Goal: Transaction & Acquisition: Purchase product/service

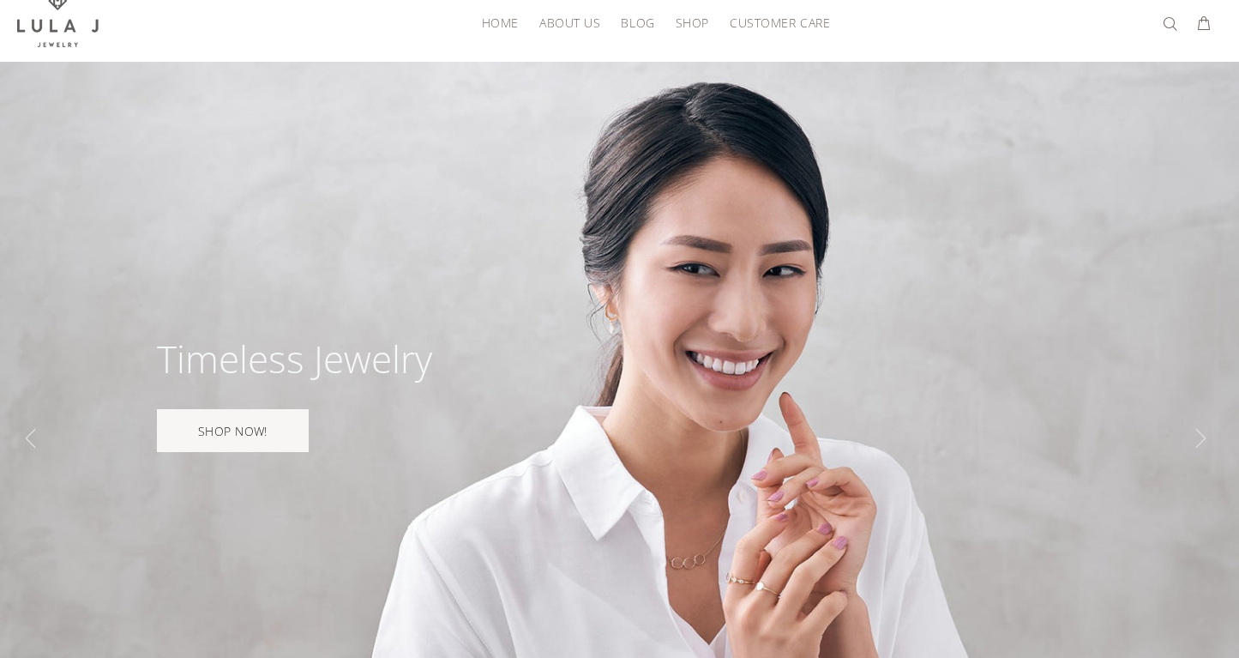
scroll to position [51, 0]
click at [503, 15] on span "HOME" at bounding box center [500, 21] width 37 height 13
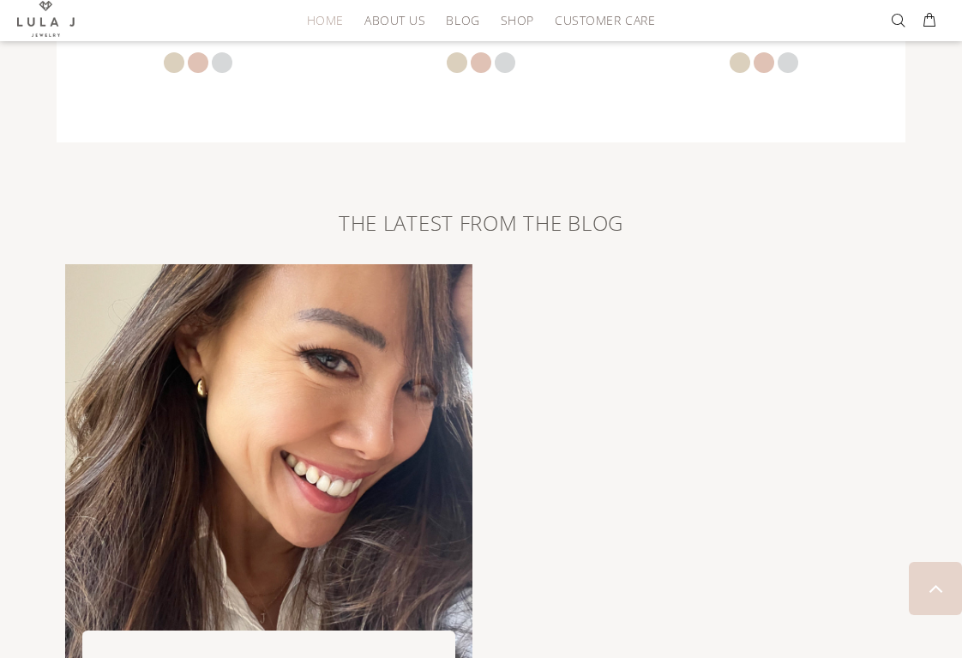
scroll to position [3214, 0]
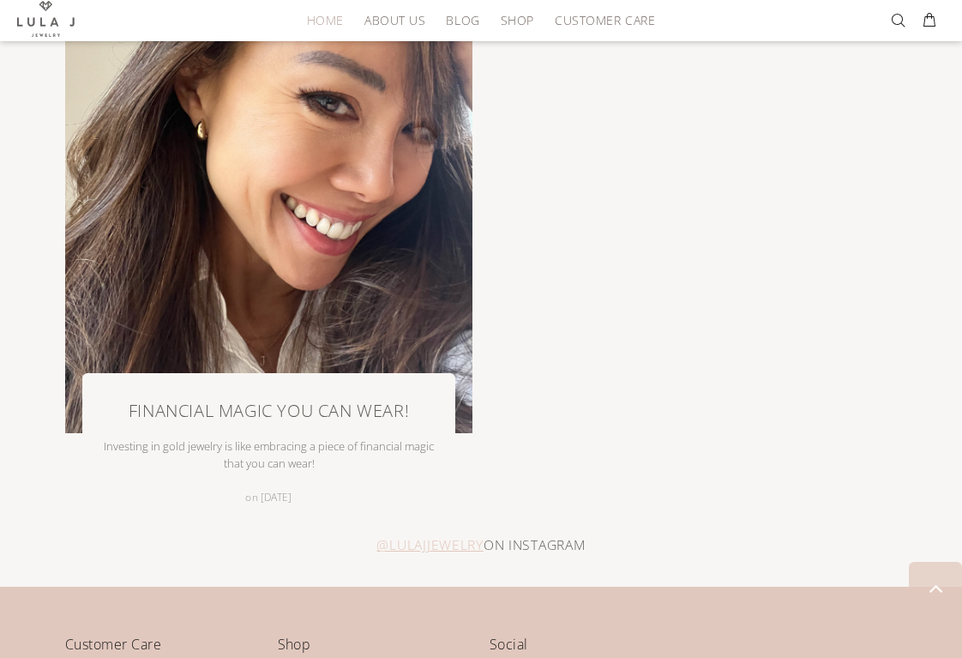
click at [652, 312] on div "Financial Magic You Can Wear! Investing in gold jewelry is like embracing a pie…" at bounding box center [481, 246] width 849 height 538
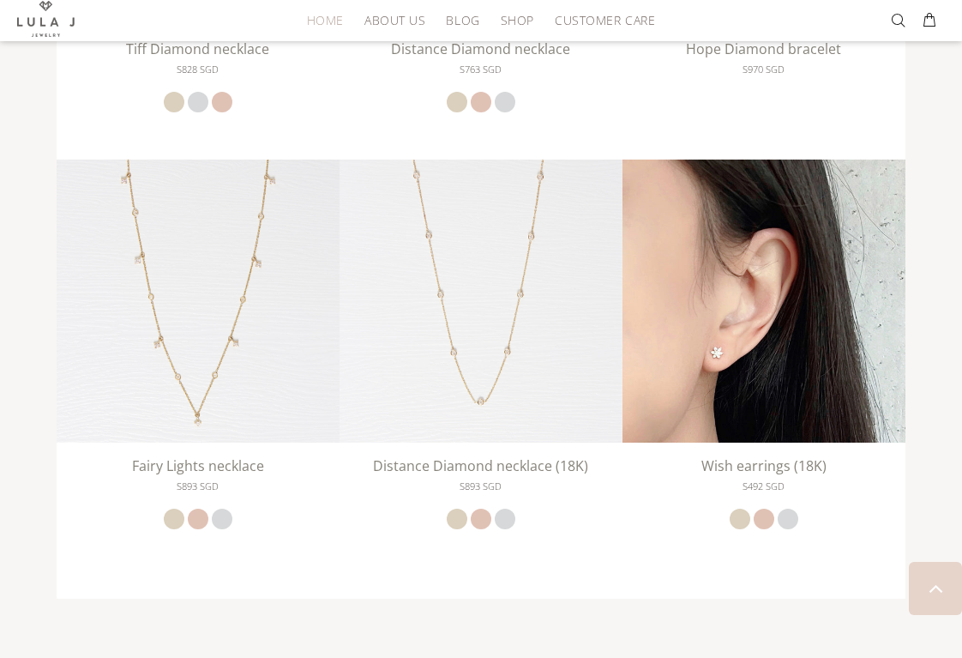
scroll to position [2463, 0]
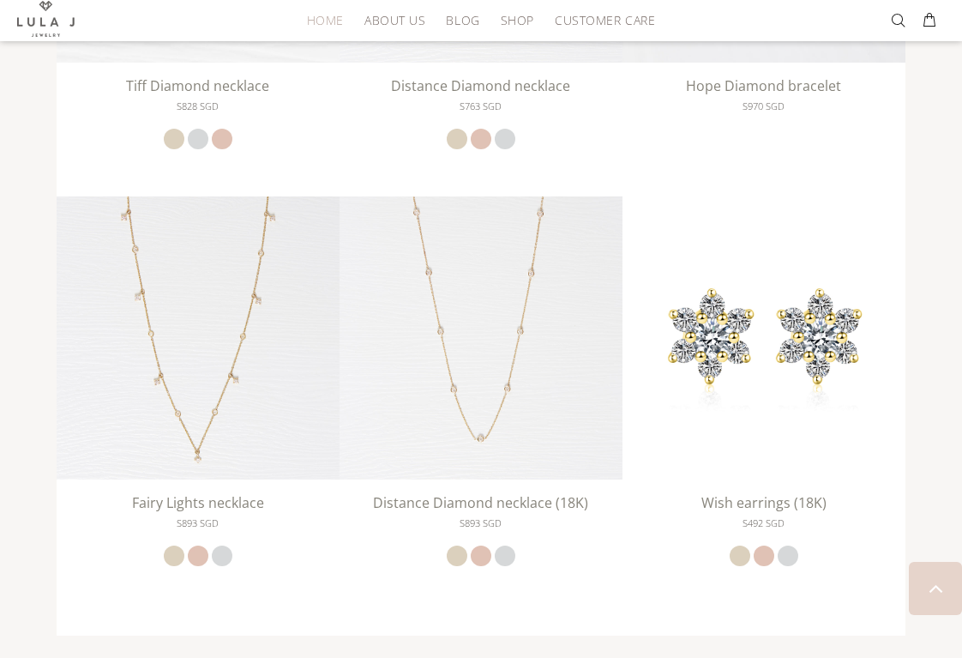
click at [938, 256] on div "SOME OF OUR FAVORITE PIECES Sale Tiff Diamond necklace S828 SGD She appeared in…" at bounding box center [481, 173] width 962 height 967
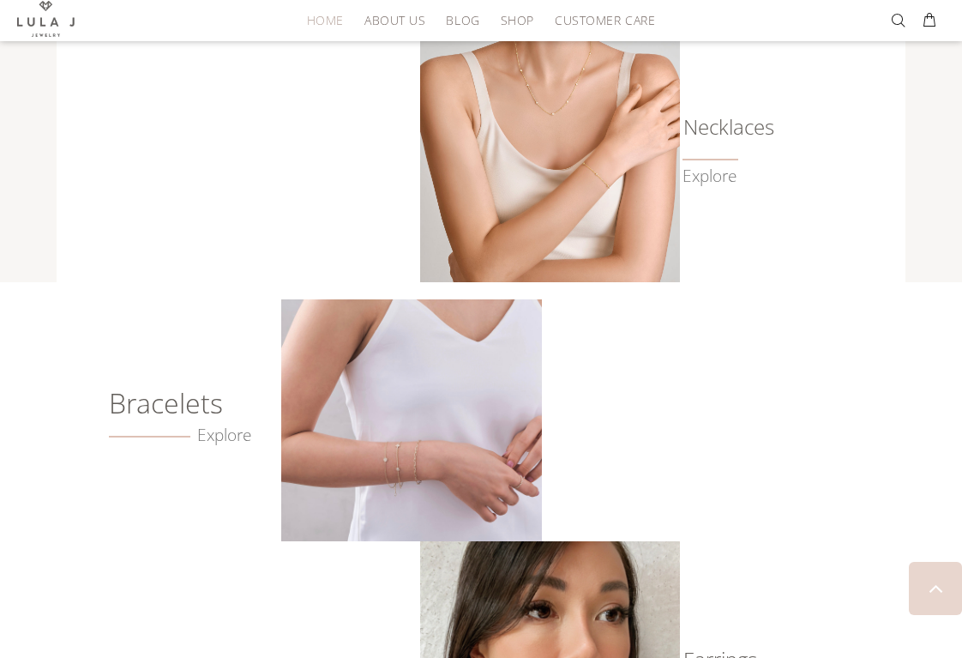
scroll to position [715, 0]
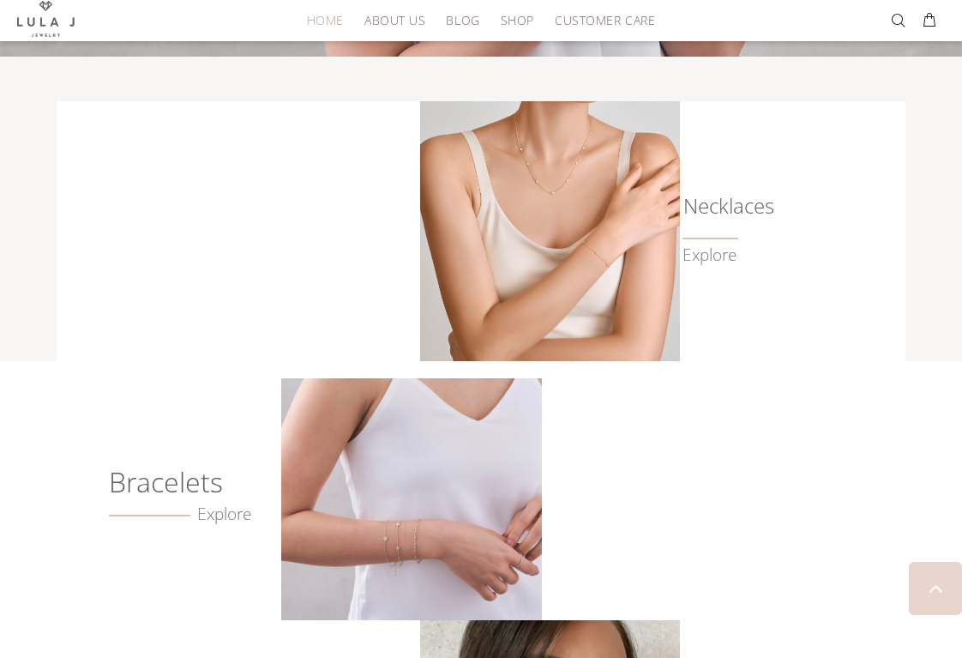
click at [474, 485] on img at bounding box center [411, 499] width 260 height 242
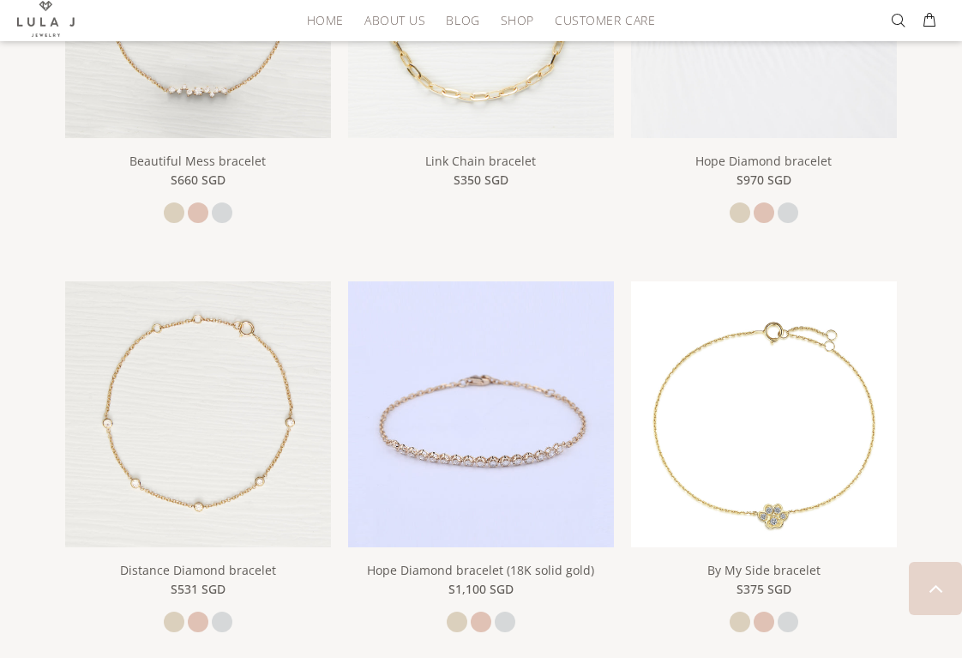
scroll to position [539, 0]
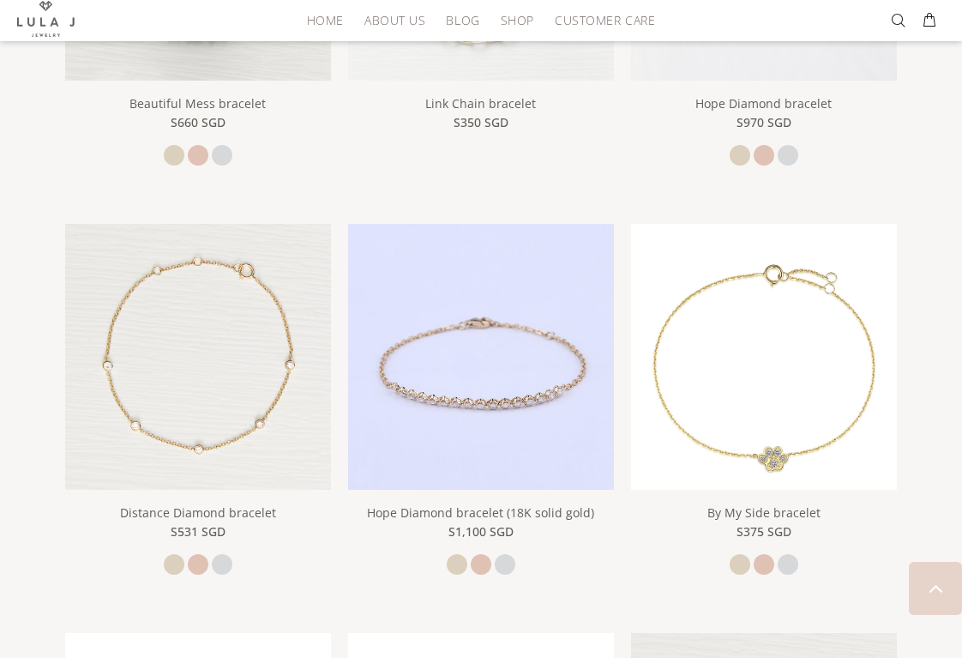
click at [539, 298] on img at bounding box center [481, 357] width 266 height 266
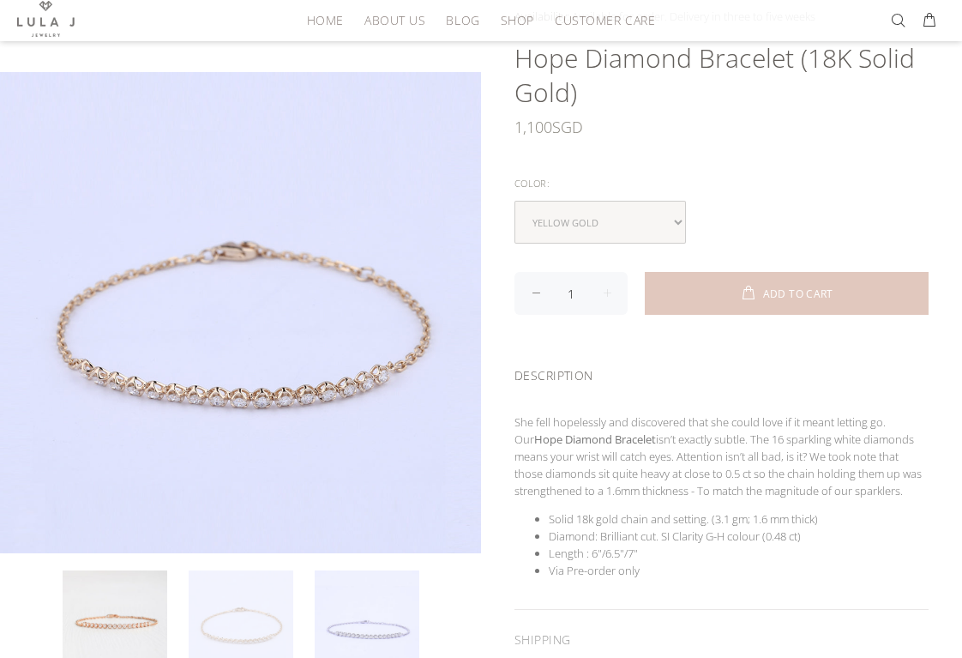
scroll to position [178, 0]
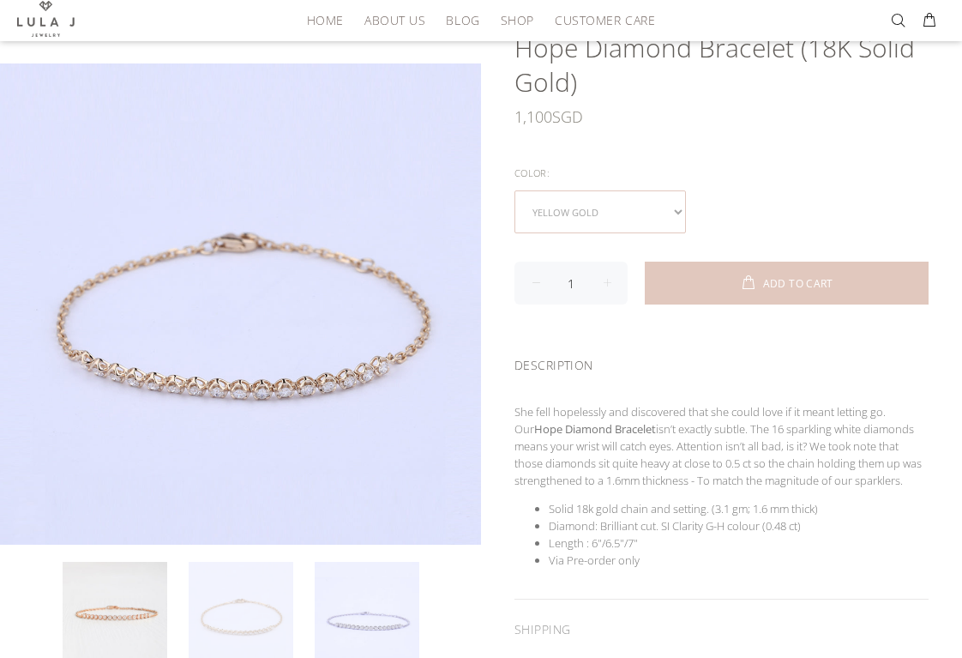
click at [632, 207] on select "yellow gold rose gold white gold" at bounding box center [601, 211] width 172 height 43
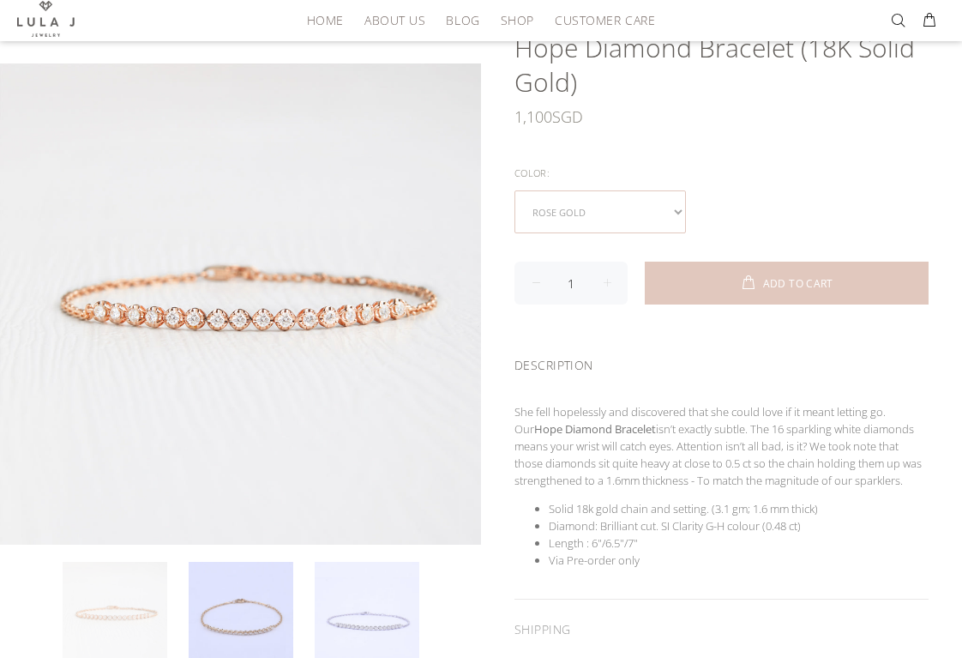
click at [613, 208] on select "yellow gold rose gold white gold" at bounding box center [601, 211] width 172 height 43
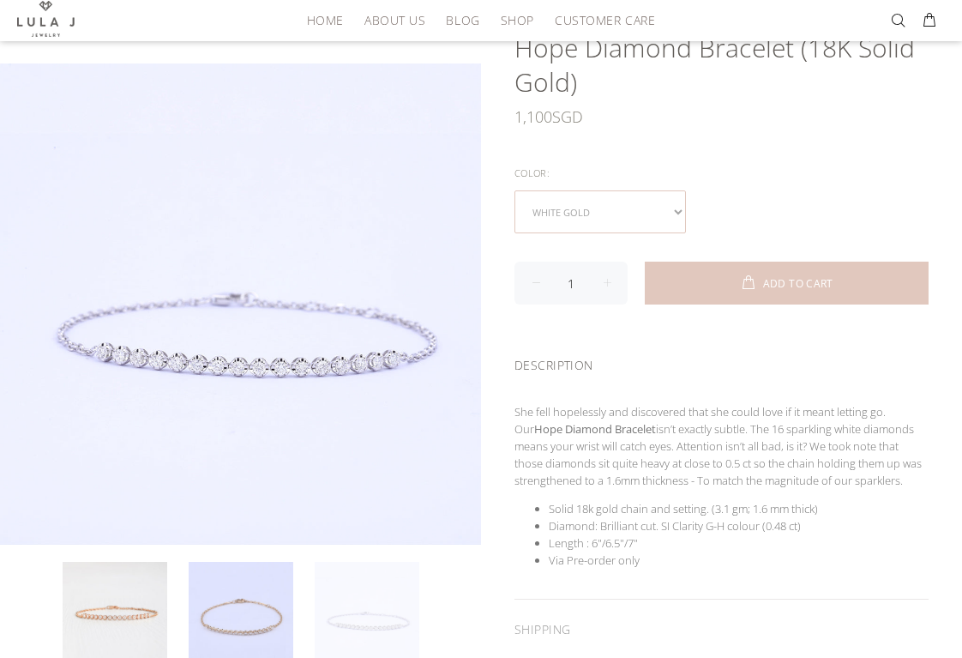
click at [616, 218] on select "yellow gold rose gold white gold" at bounding box center [601, 211] width 172 height 43
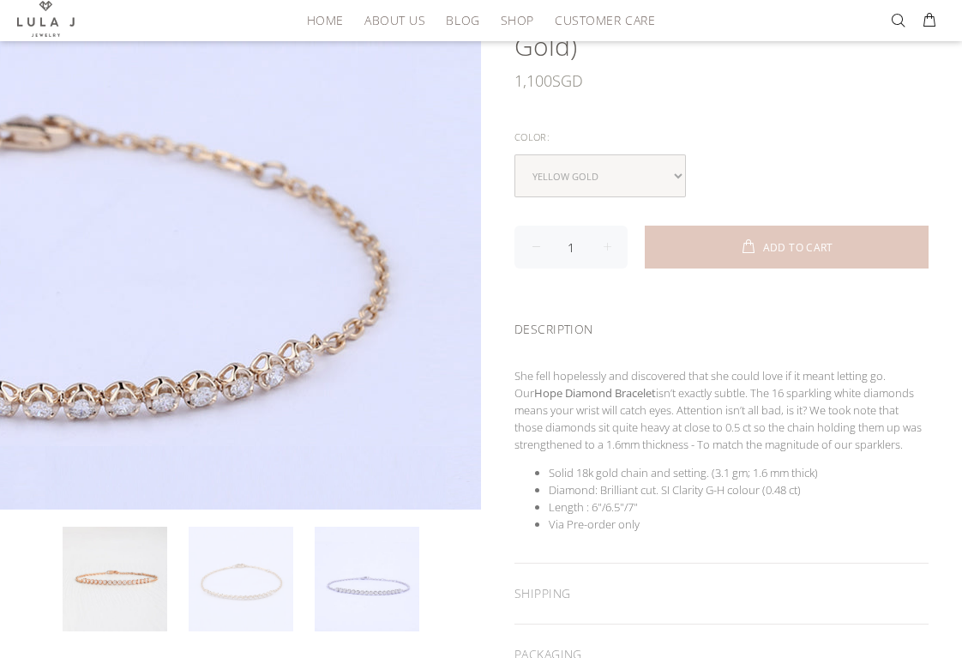
scroll to position [238, 0]
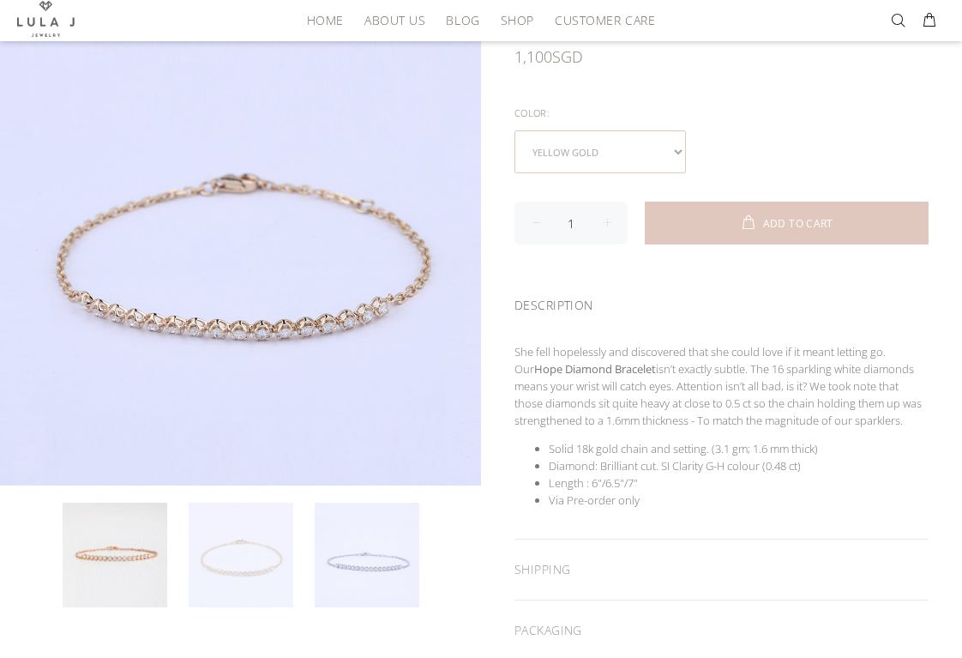
click at [654, 130] on select "yellow gold rose gold white gold" at bounding box center [601, 151] width 172 height 43
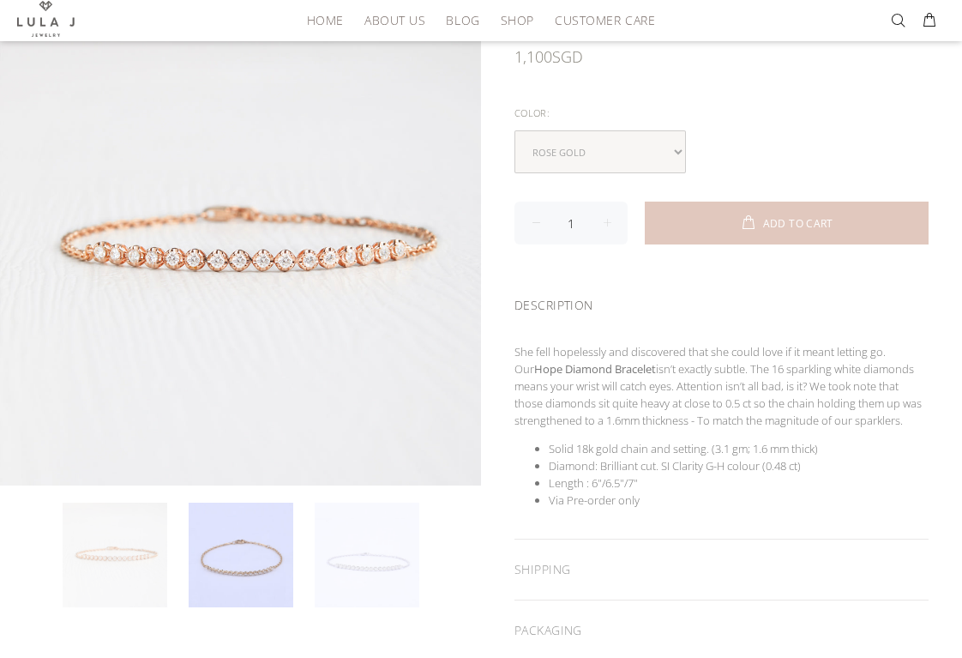
click at [375, 559] on link at bounding box center [367, 555] width 105 height 105
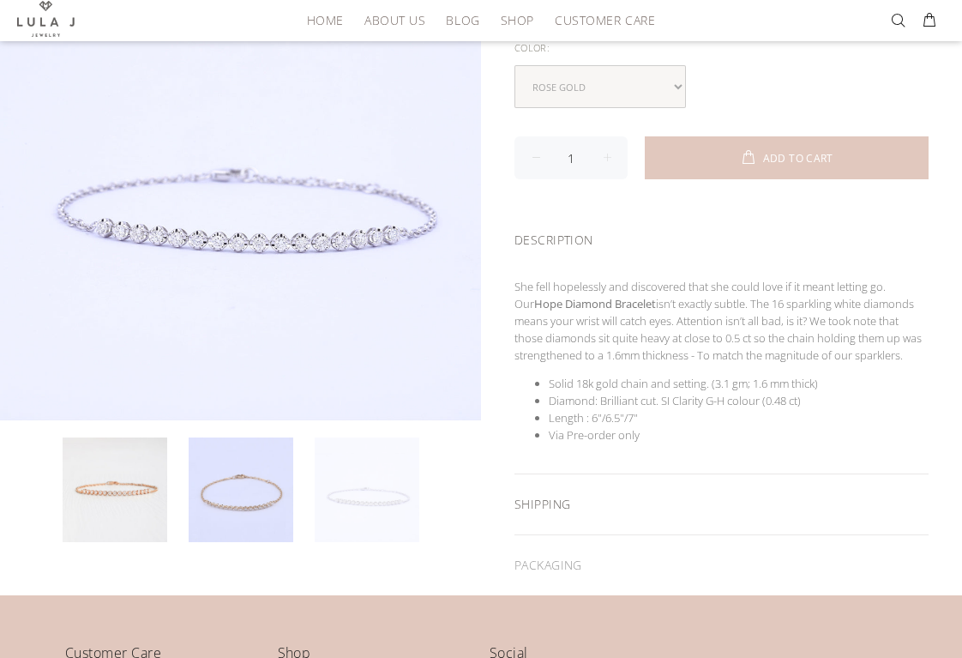
scroll to position [307, 0]
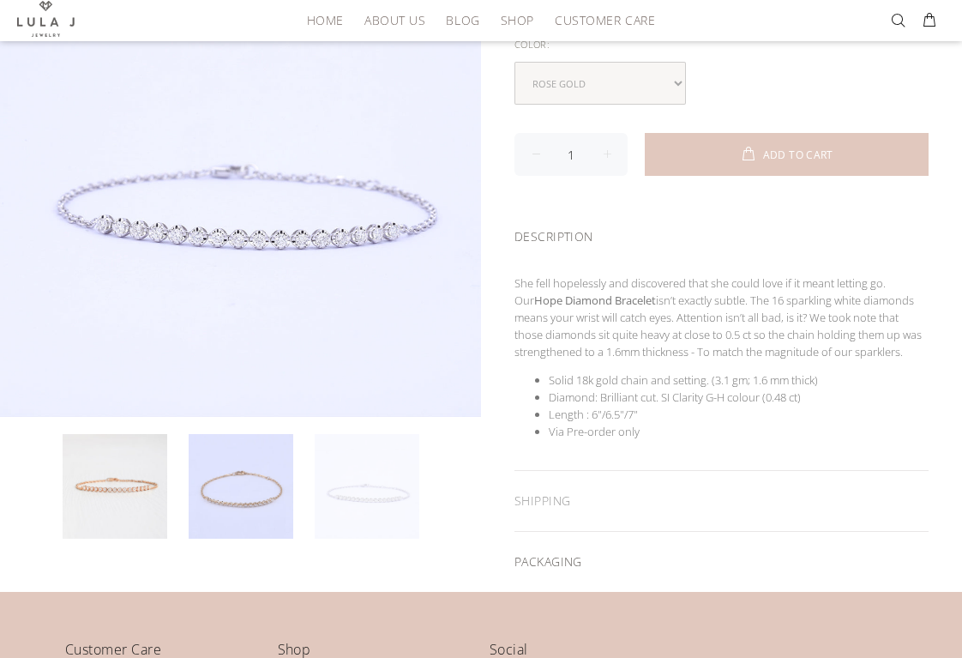
click at [580, 557] on div "PACKAGING" at bounding box center [722, 562] width 414 height 60
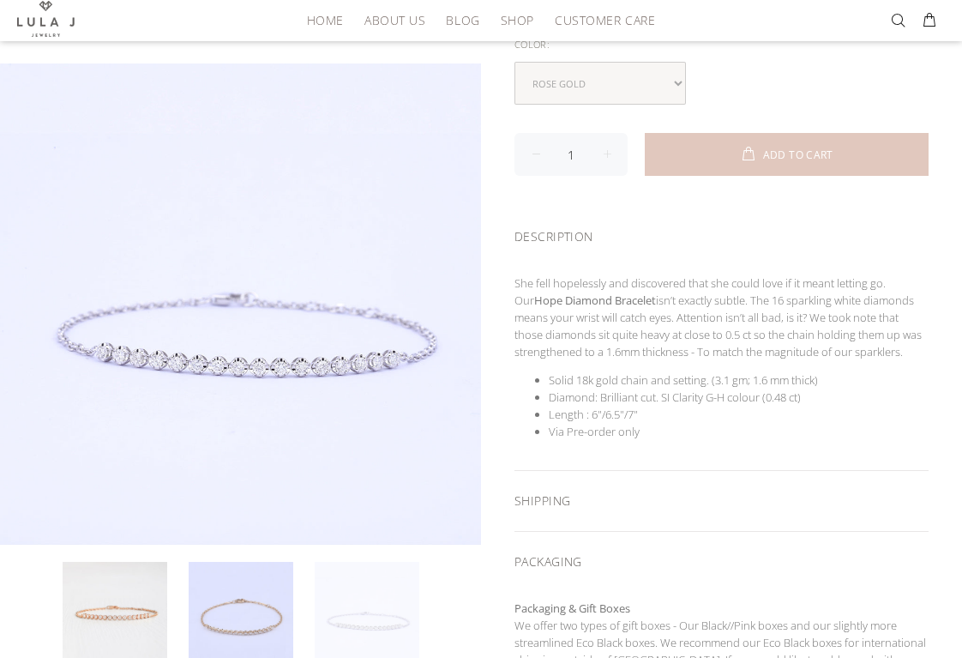
click at [566, 509] on div "SHIPPING" at bounding box center [722, 501] width 414 height 60
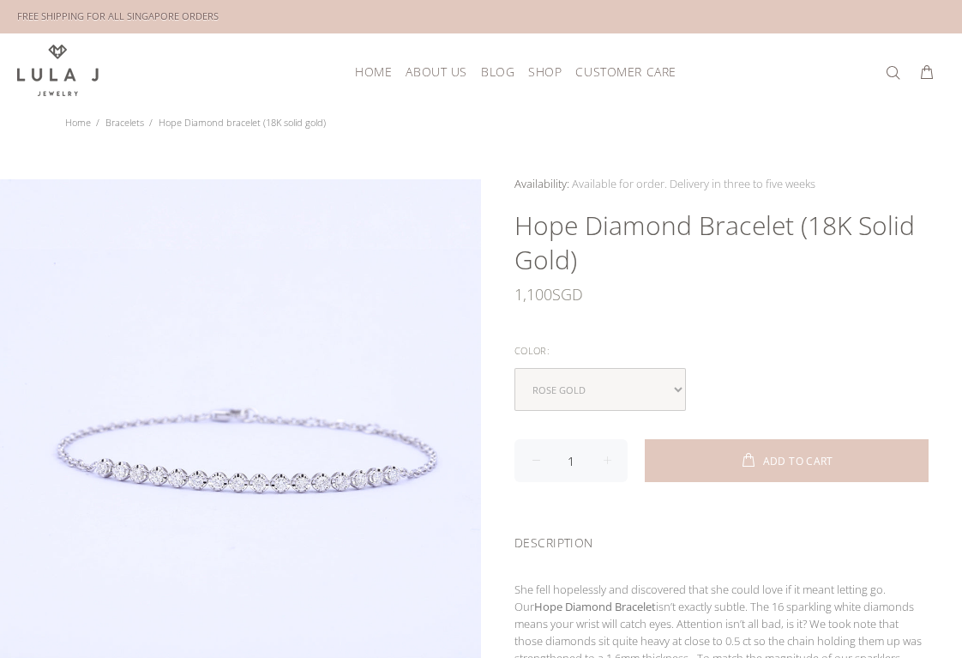
scroll to position [0, 0]
click at [387, 73] on span "HOME" at bounding box center [373, 72] width 37 height 13
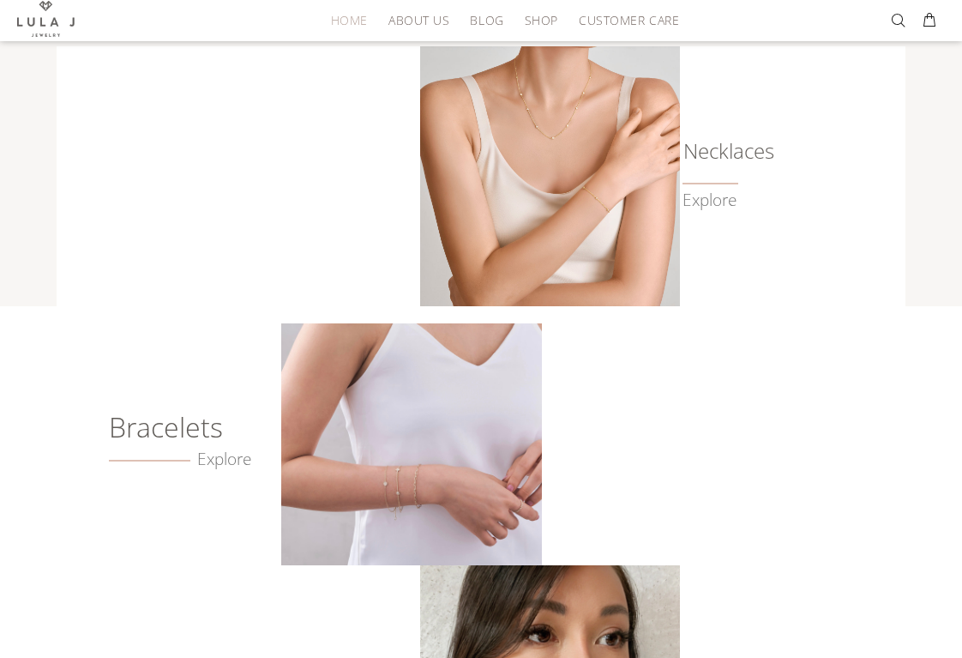
scroll to position [770, 0]
click at [448, 463] on img at bounding box center [411, 444] width 260 height 242
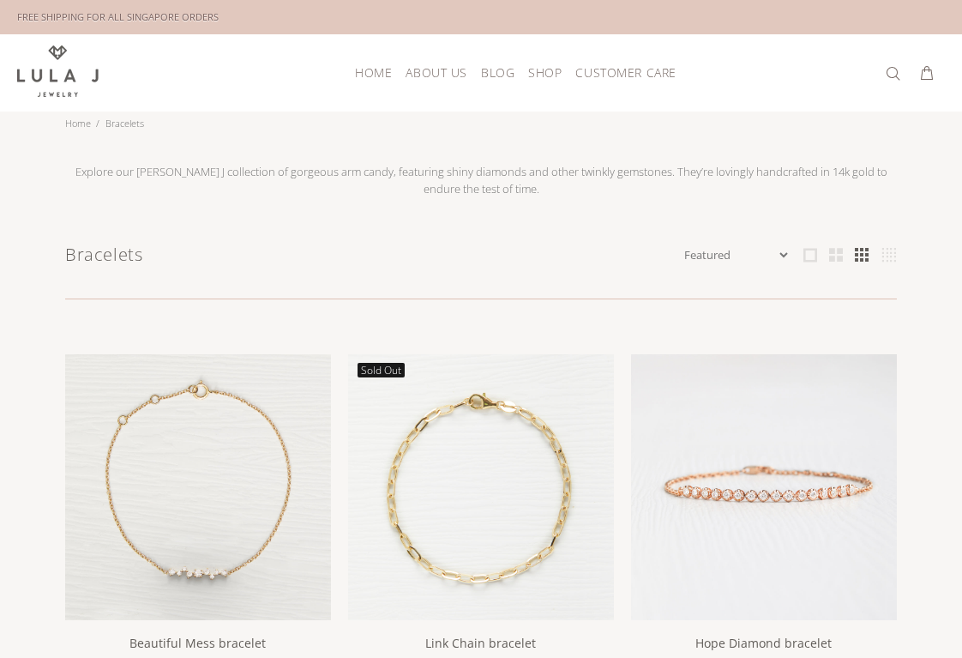
click at [369, 60] on link "HOME" at bounding box center [373, 72] width 51 height 27
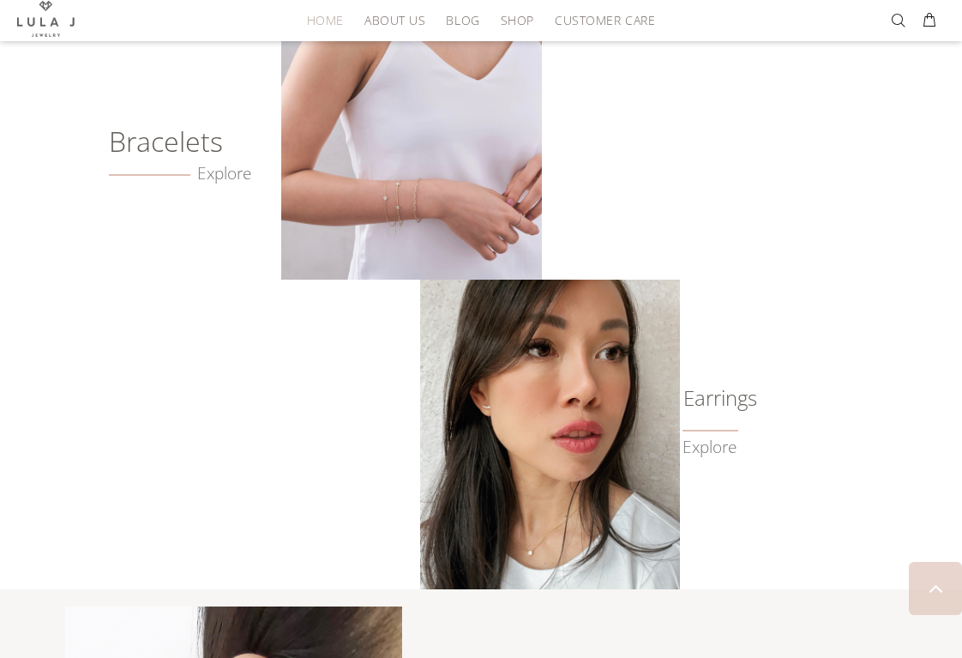
scroll to position [1150, 0]
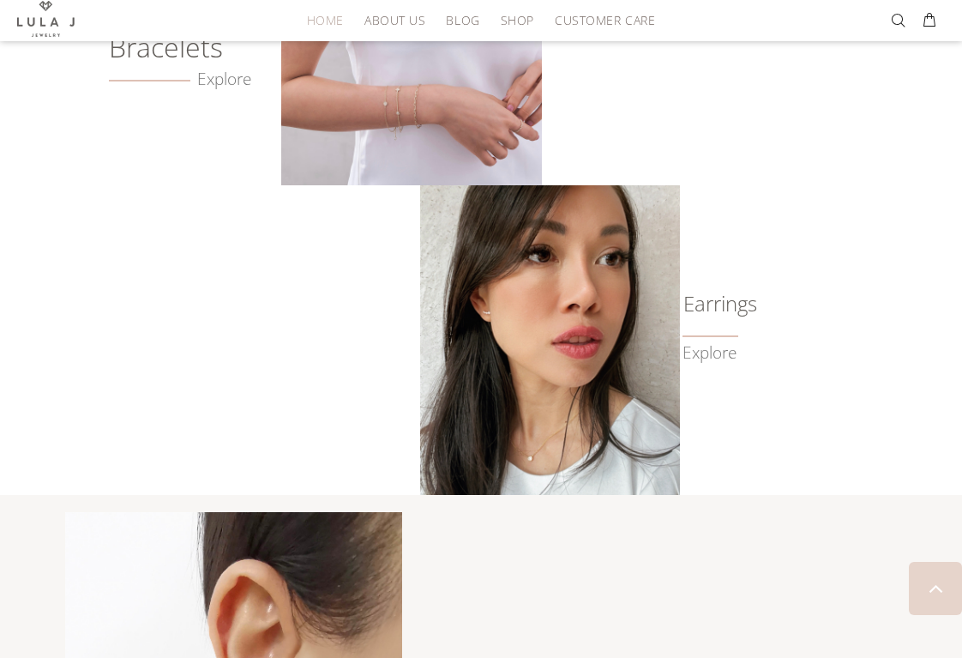
click at [534, 367] on img at bounding box center [550, 340] width 260 height 310
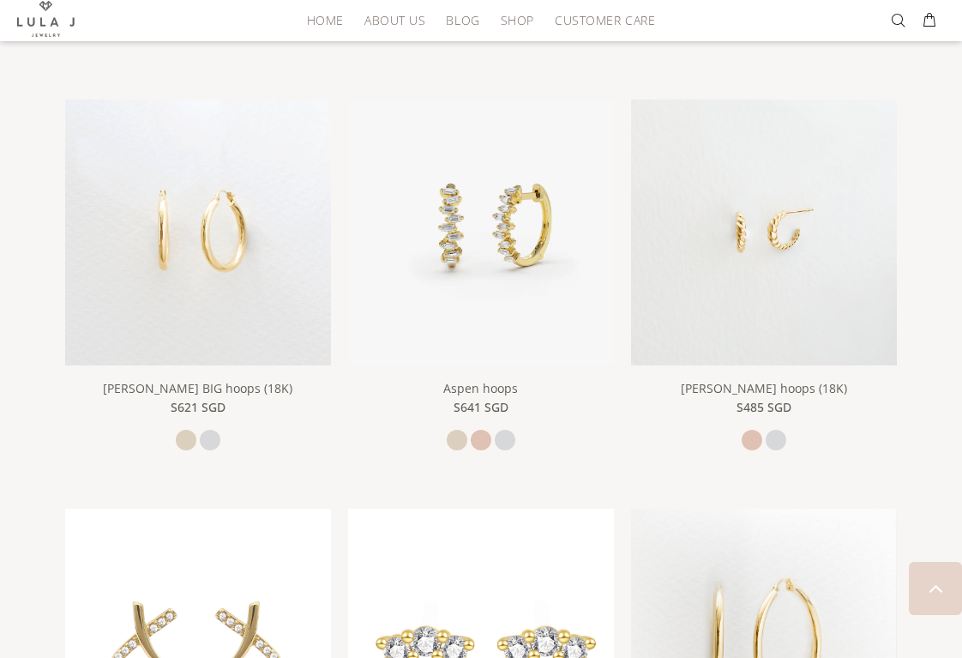
scroll to position [1903, 0]
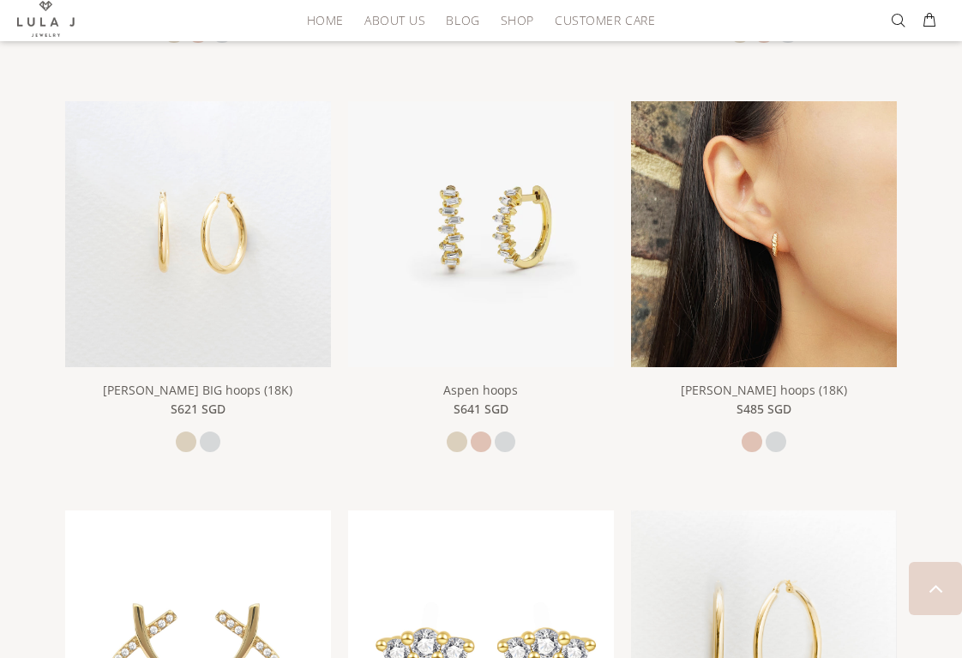
click at [762, 215] on img at bounding box center [764, 234] width 266 height 266
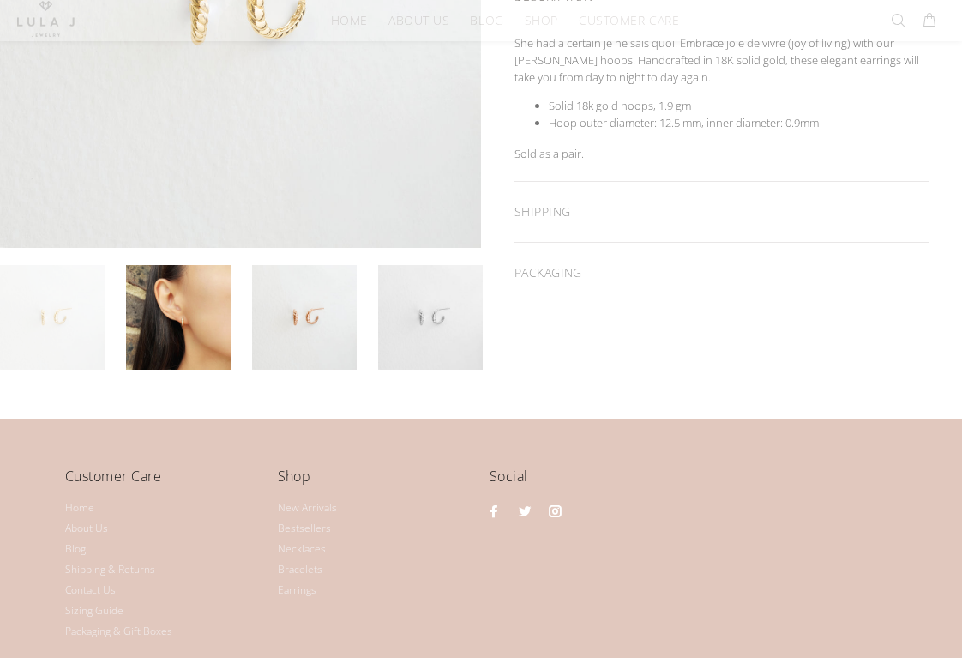
scroll to position [478, 0]
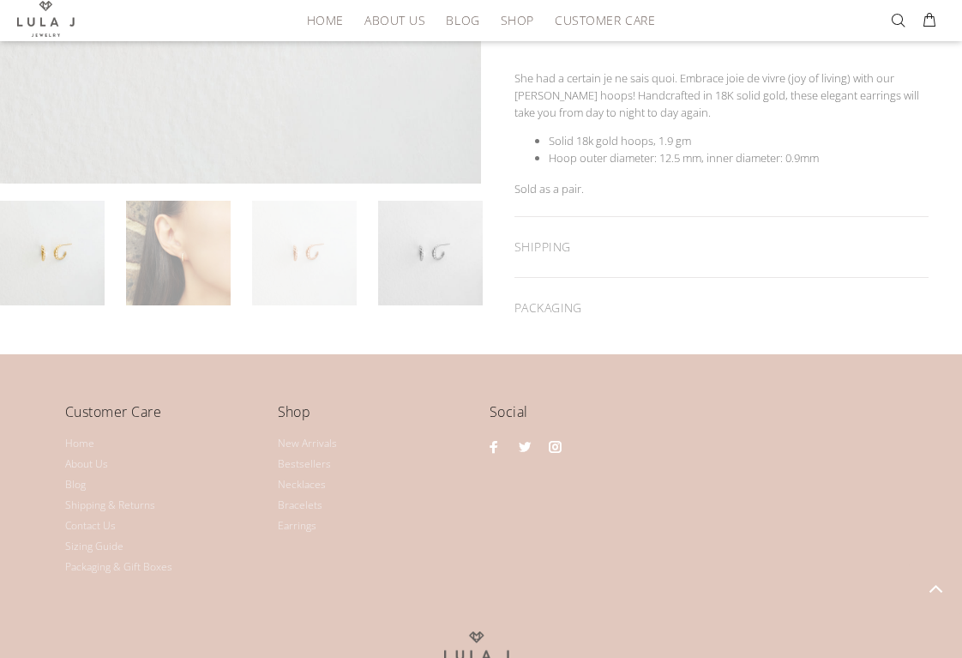
click at [191, 252] on link at bounding box center [178, 253] width 105 height 105
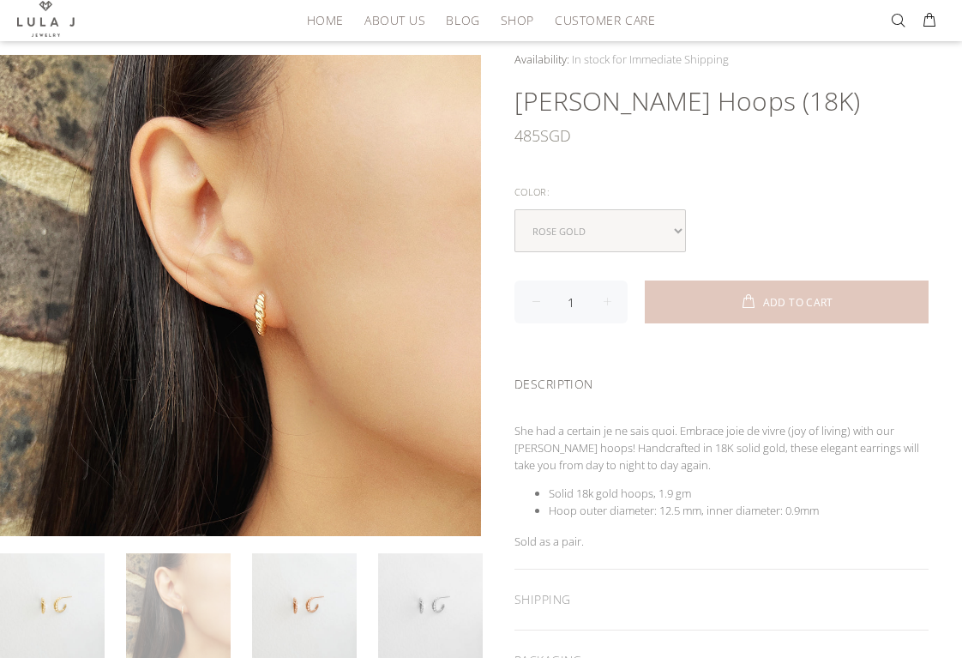
scroll to position [124, 0]
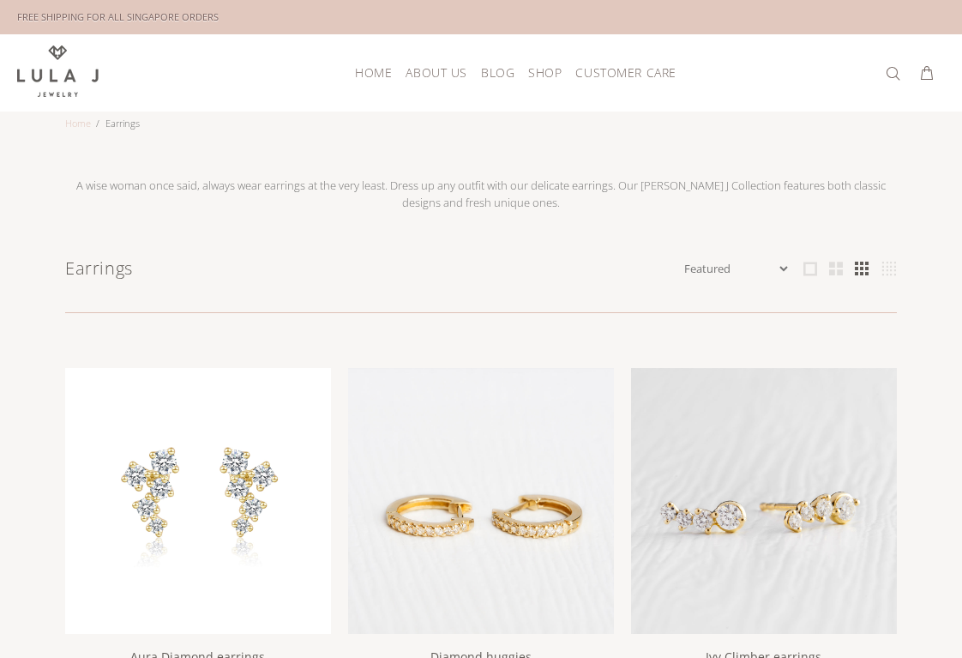
click at [75, 121] on link "Home" at bounding box center [78, 123] width 26 height 13
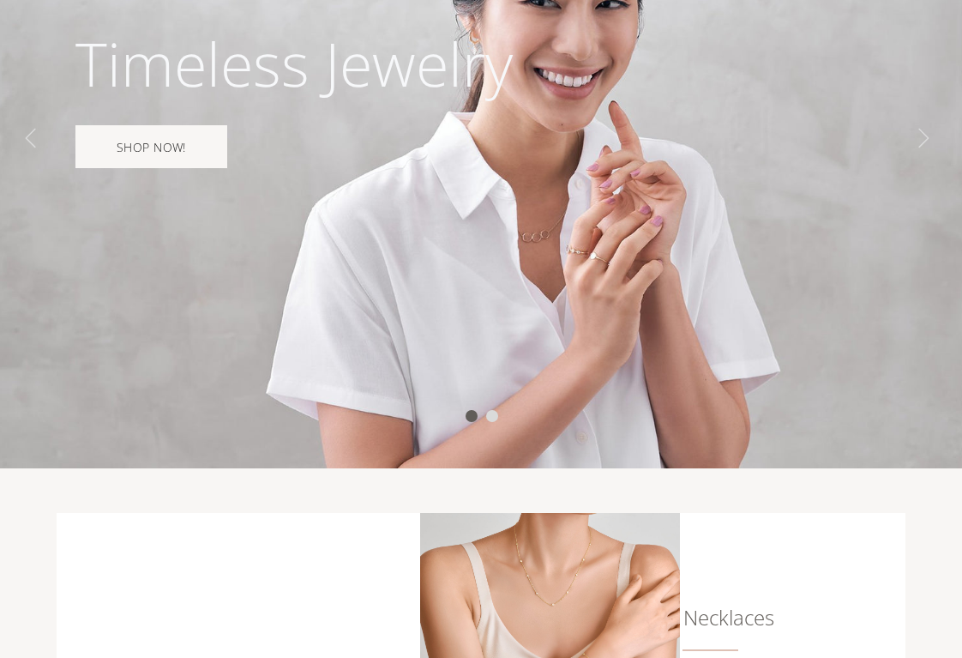
scroll to position [663, 0]
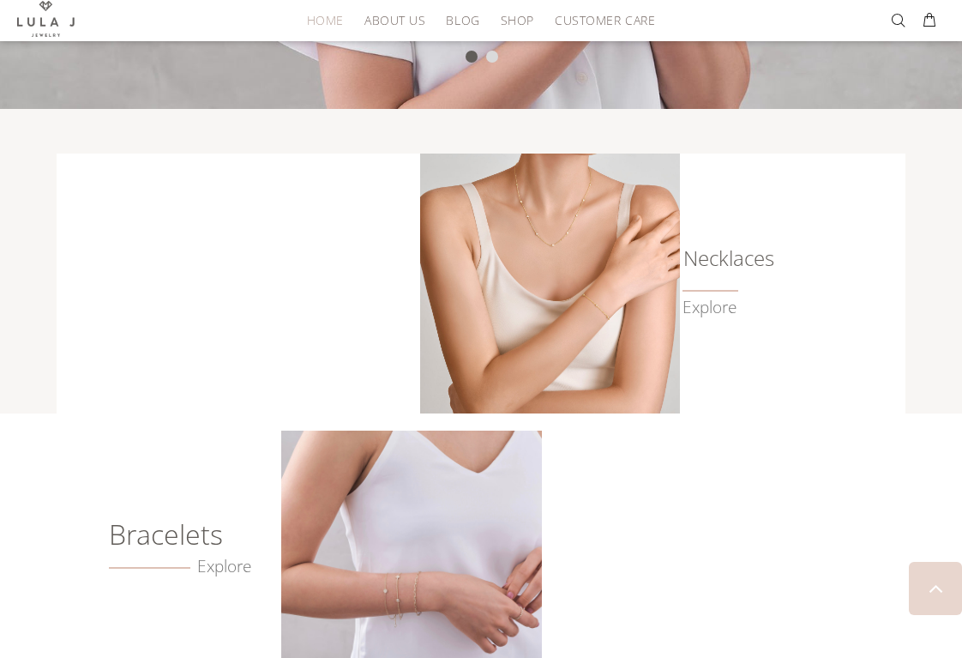
click at [557, 232] on img at bounding box center [550, 284] width 260 height 260
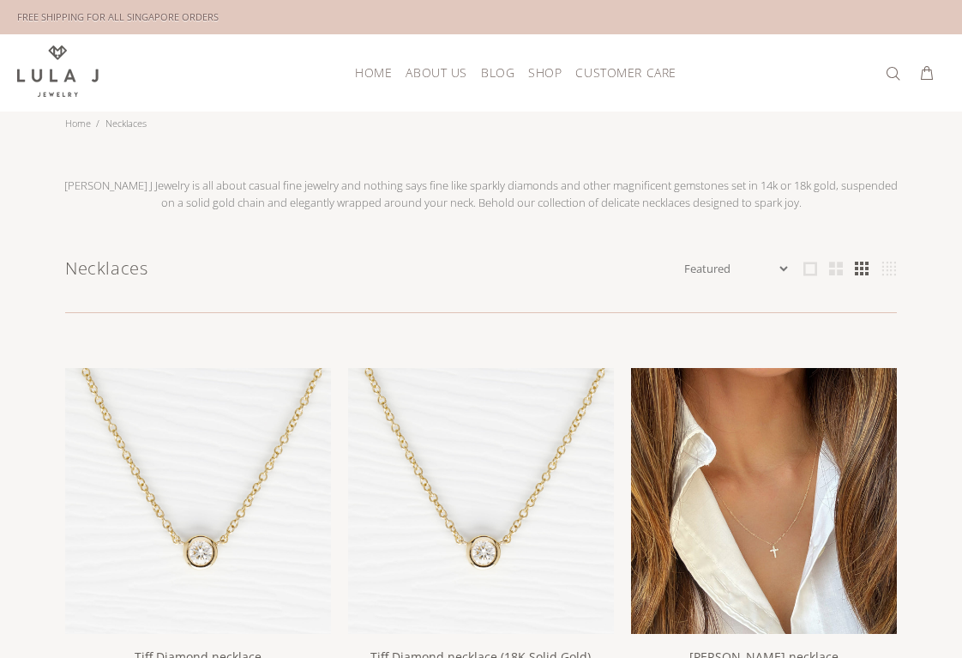
click at [757, 512] on img at bounding box center [764, 501] width 266 height 266
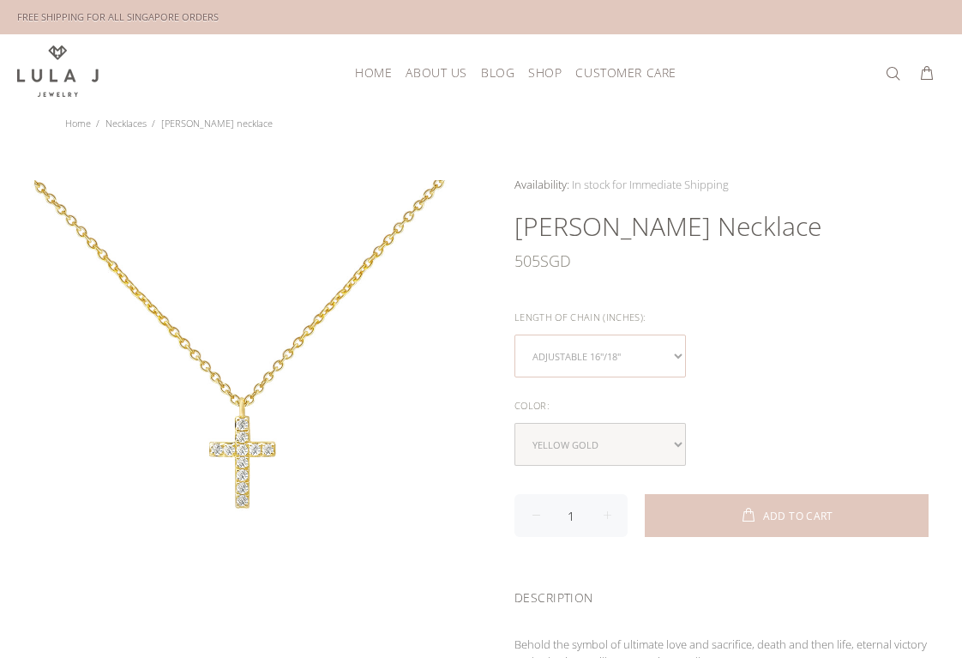
click at [654, 337] on select "Adjustable 16"/18"" at bounding box center [601, 355] width 172 height 43
click at [515, 334] on select "Adjustable 16"/18"" at bounding box center [601, 355] width 172 height 43
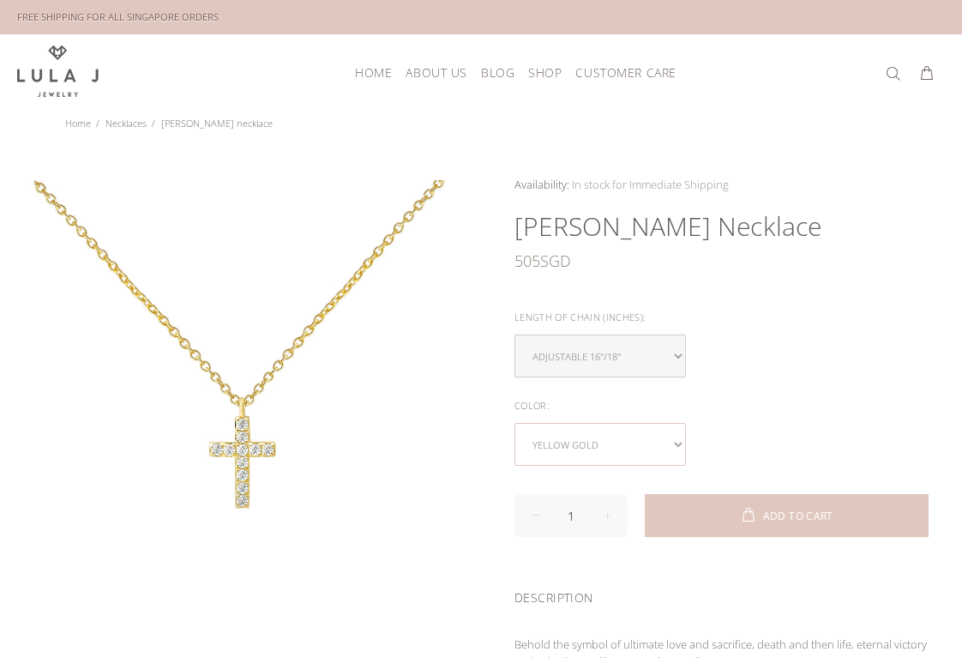
click at [661, 436] on select "yellow gold rose gold white gold" at bounding box center [601, 444] width 172 height 43
click at [515, 423] on select "yellow gold rose gold white gold" at bounding box center [601, 444] width 172 height 43
click at [661, 436] on select "yellow gold rose gold white gold" at bounding box center [601, 444] width 172 height 43
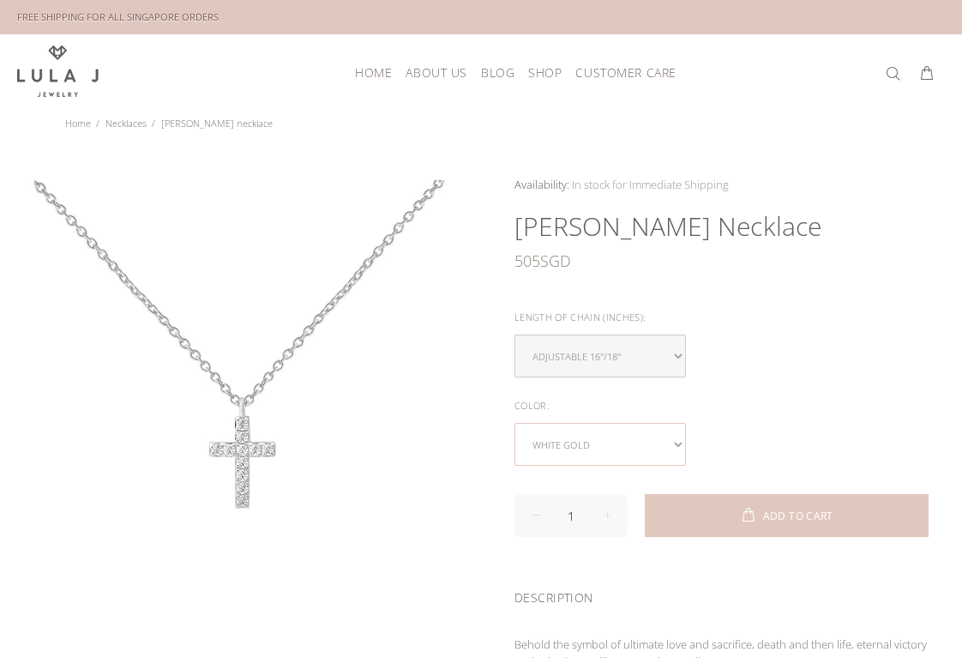
click at [635, 446] on select "yellow gold rose gold white gold" at bounding box center [601, 444] width 172 height 43
click at [609, 437] on select "yellow gold rose gold white gold" at bounding box center [601, 444] width 172 height 43
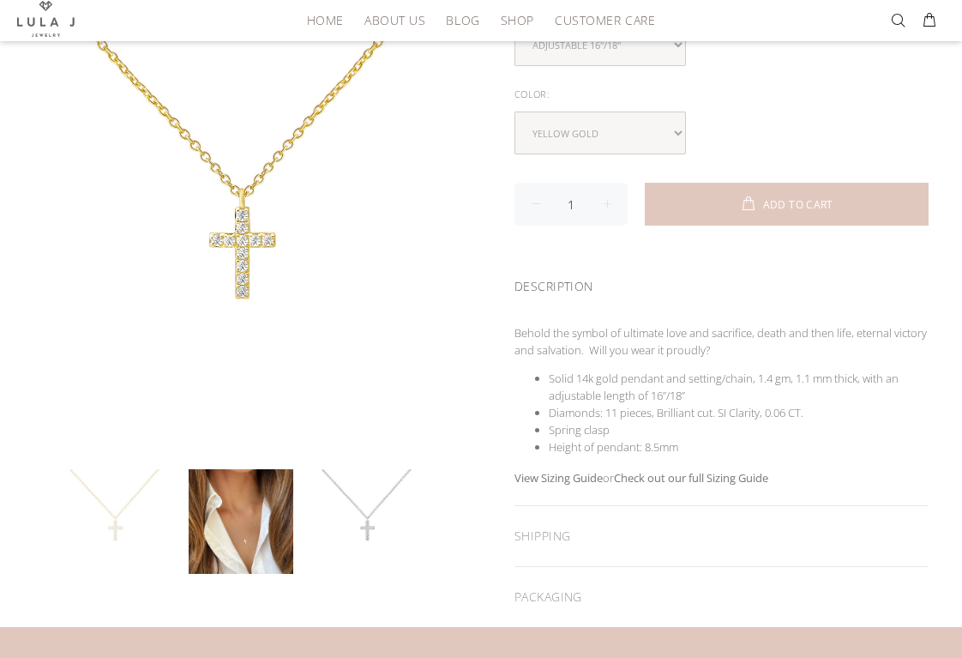
scroll to position [356, 0]
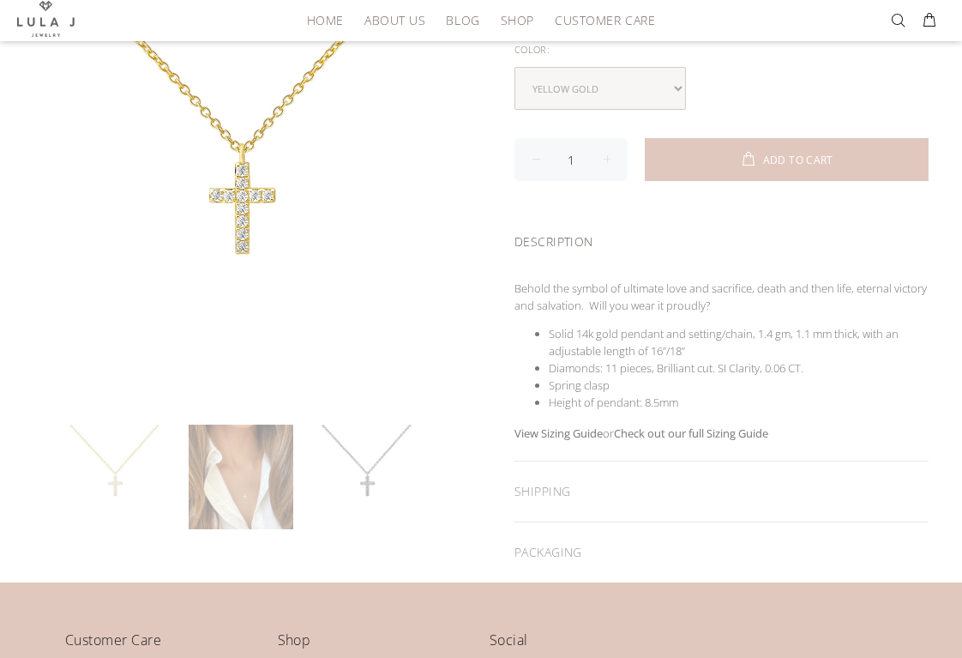
click at [246, 484] on link at bounding box center [241, 477] width 105 height 105
click at [251, 509] on link at bounding box center [241, 477] width 105 height 105
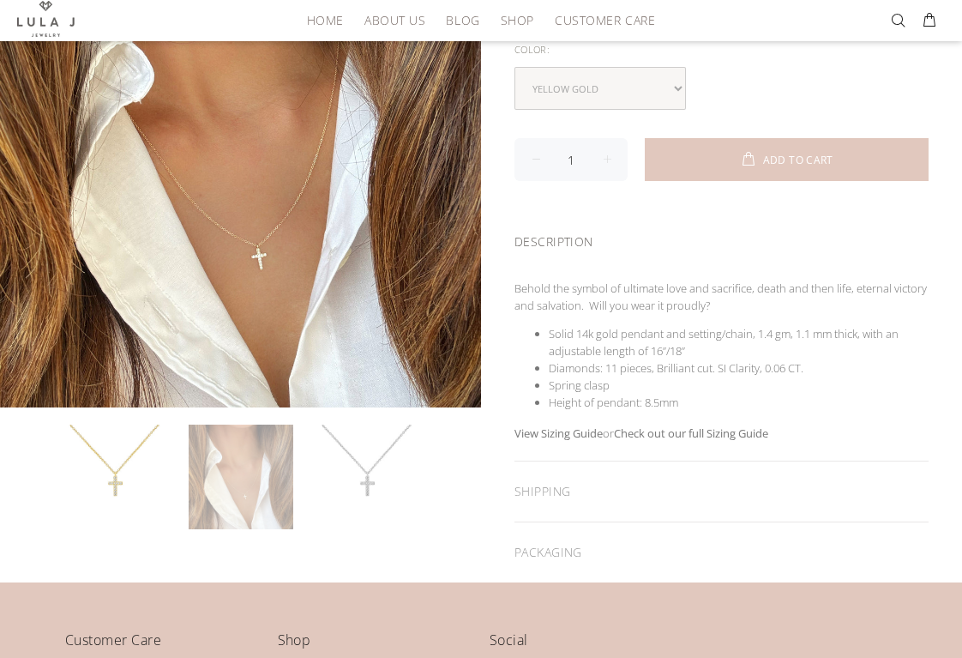
click at [286, 459] on link at bounding box center [241, 477] width 105 height 105
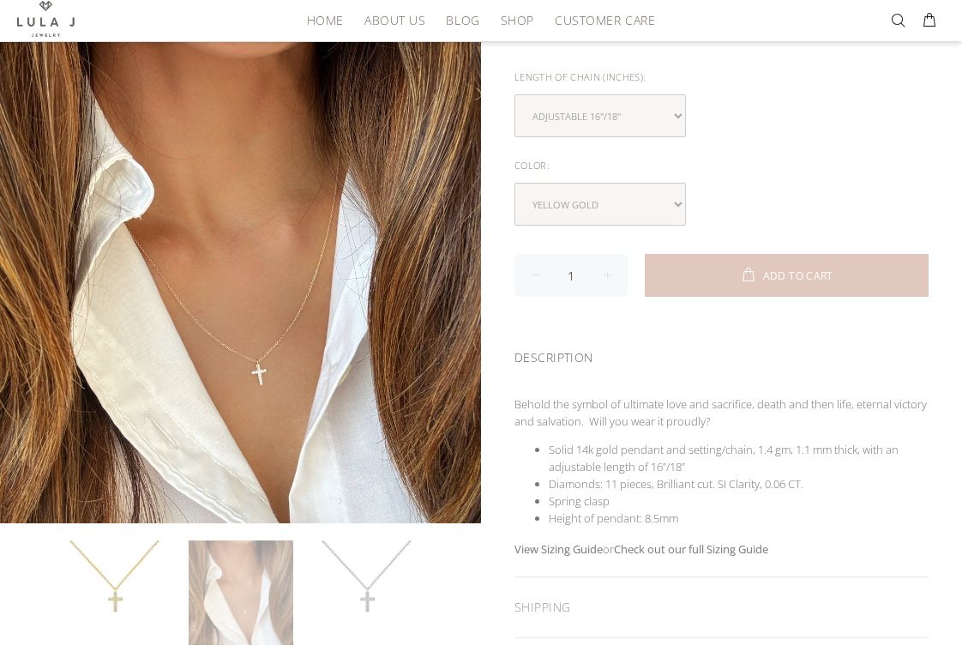
scroll to position [238, 0]
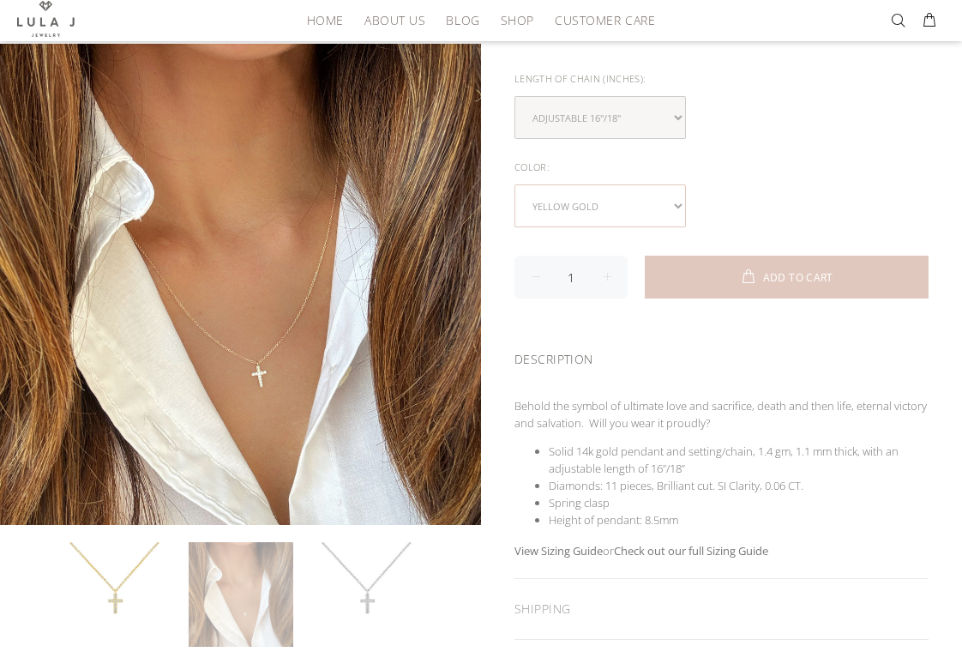
click at [648, 202] on select "yellow gold rose gold white gold" at bounding box center [601, 205] width 172 height 43
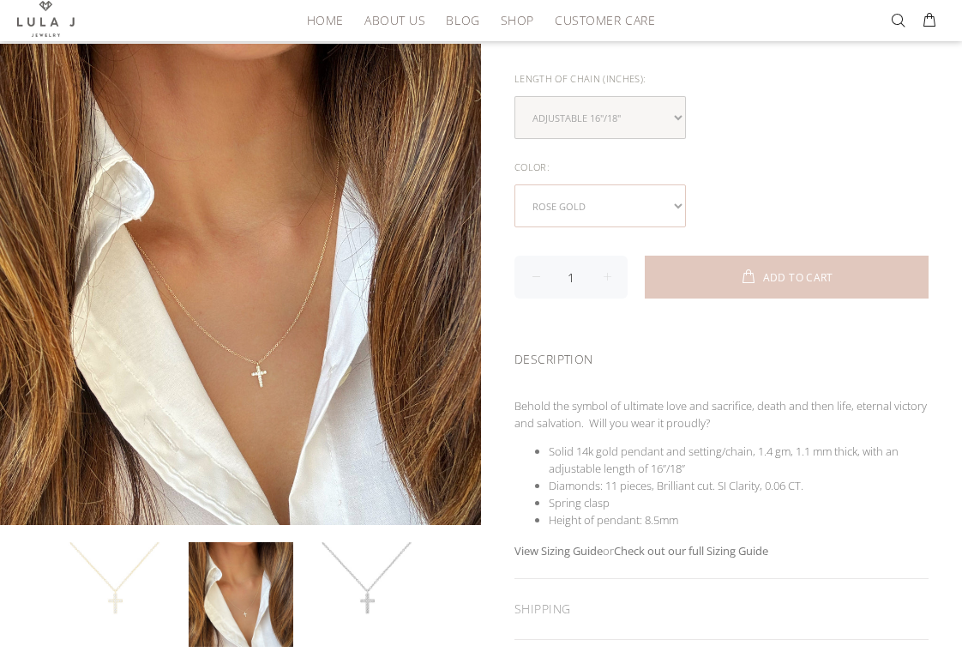
click at [630, 188] on select "yellow gold rose gold white gold" at bounding box center [601, 205] width 172 height 43
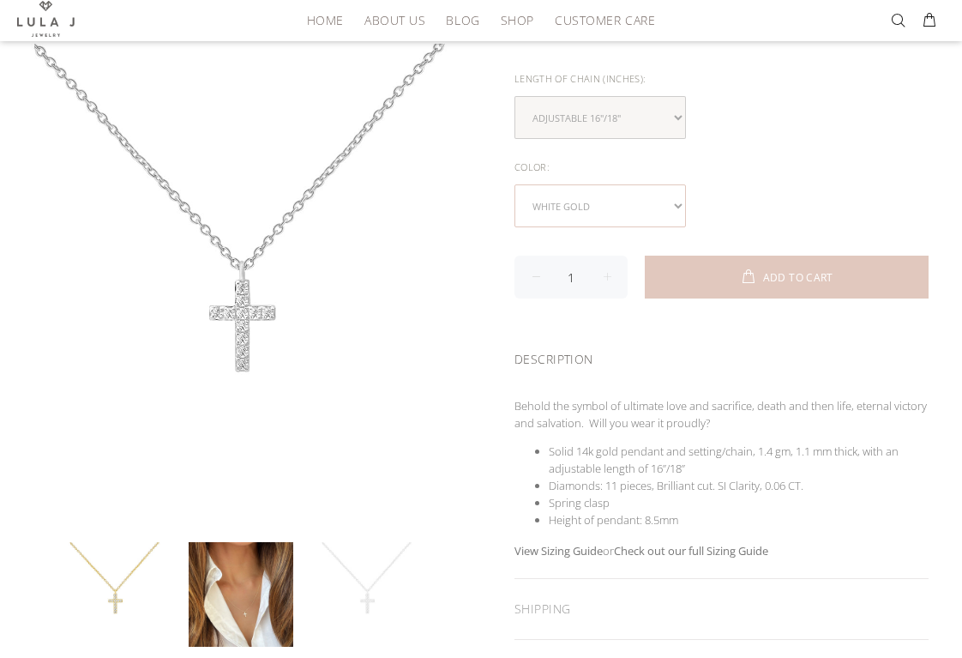
click at [621, 188] on select "yellow gold rose gold white gold" at bounding box center [601, 205] width 172 height 43
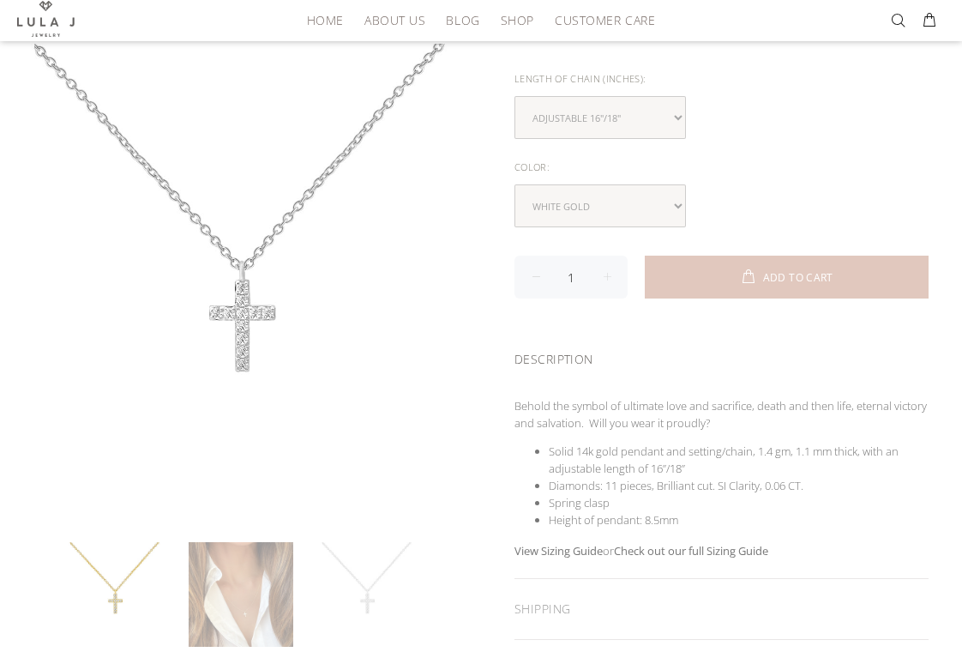
click at [245, 598] on link at bounding box center [241, 594] width 105 height 105
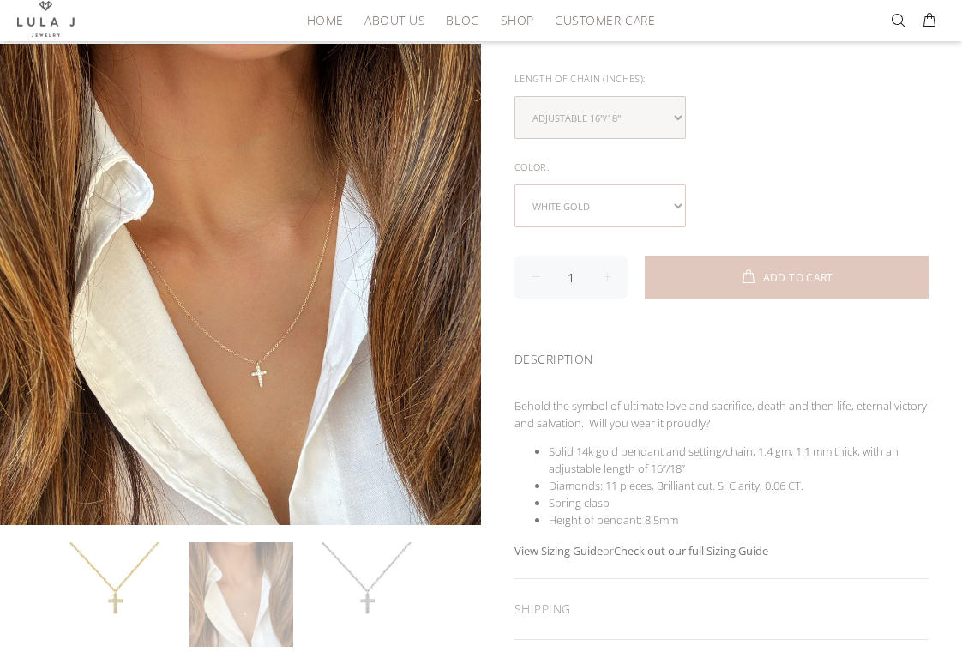
click at [625, 208] on select "yellow gold rose gold white gold" at bounding box center [601, 205] width 172 height 43
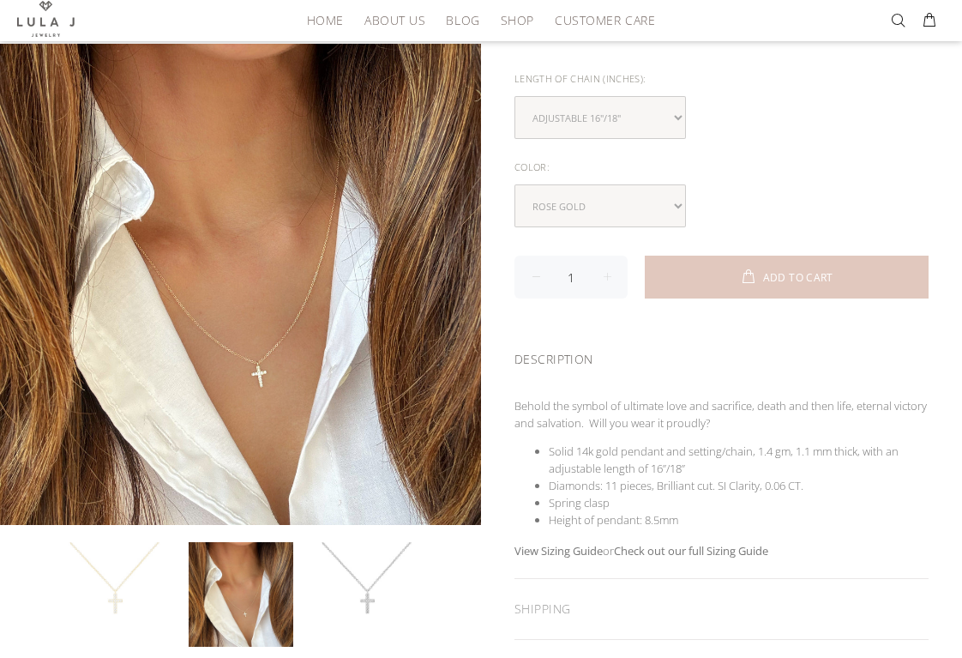
click at [119, 589] on link at bounding box center [115, 594] width 105 height 105
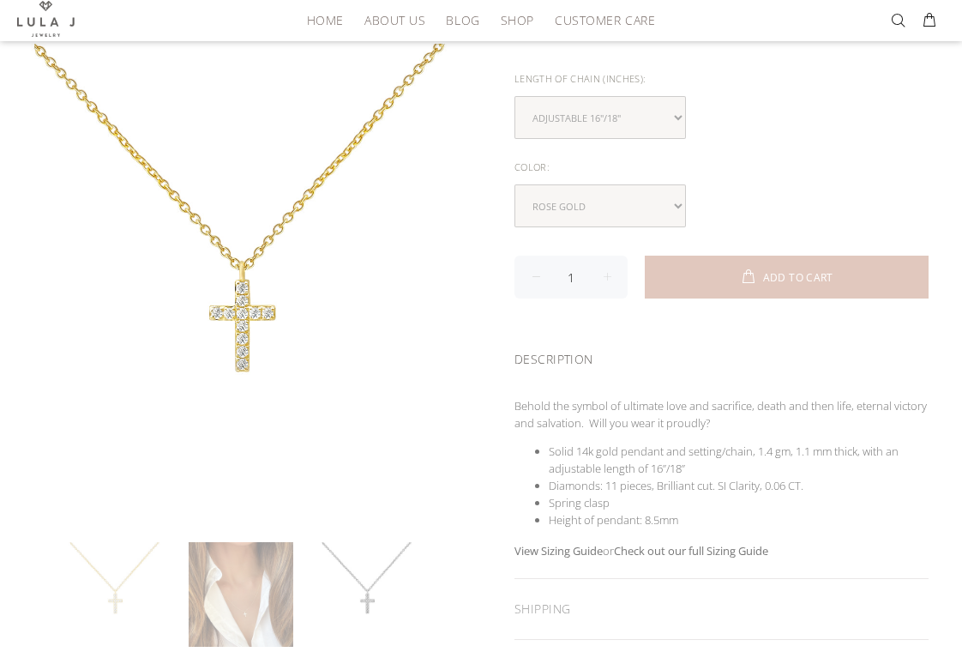
click at [220, 599] on link at bounding box center [241, 594] width 105 height 105
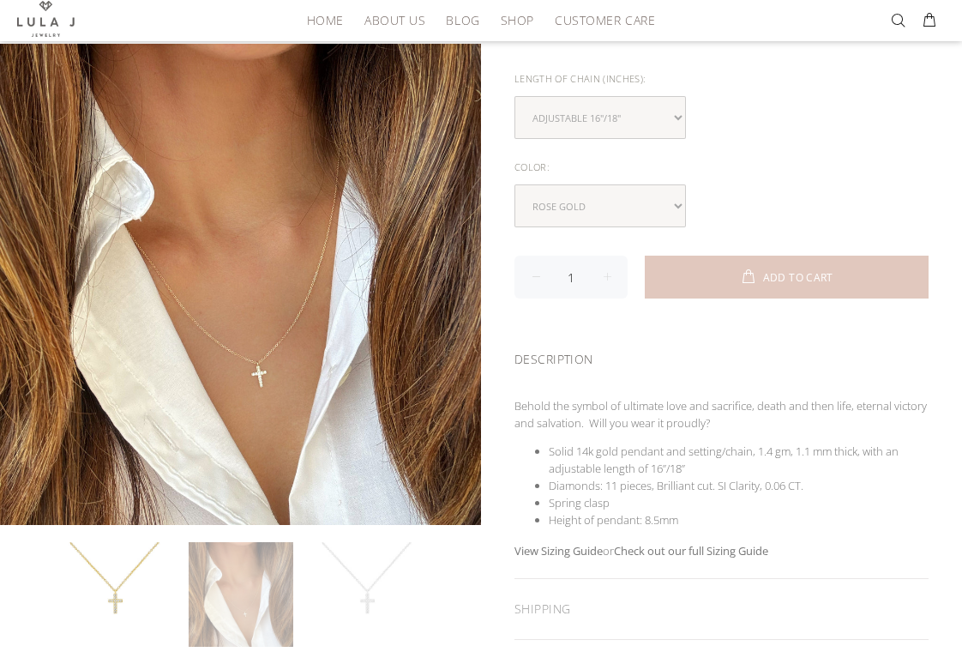
click at [328, 578] on link at bounding box center [367, 594] width 105 height 105
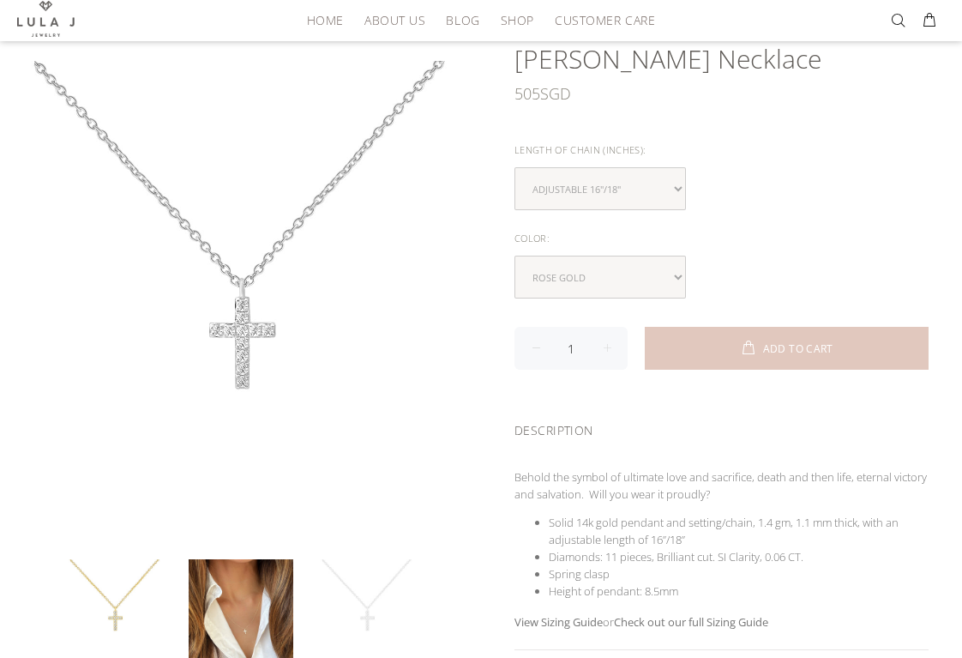
scroll to position [139, 0]
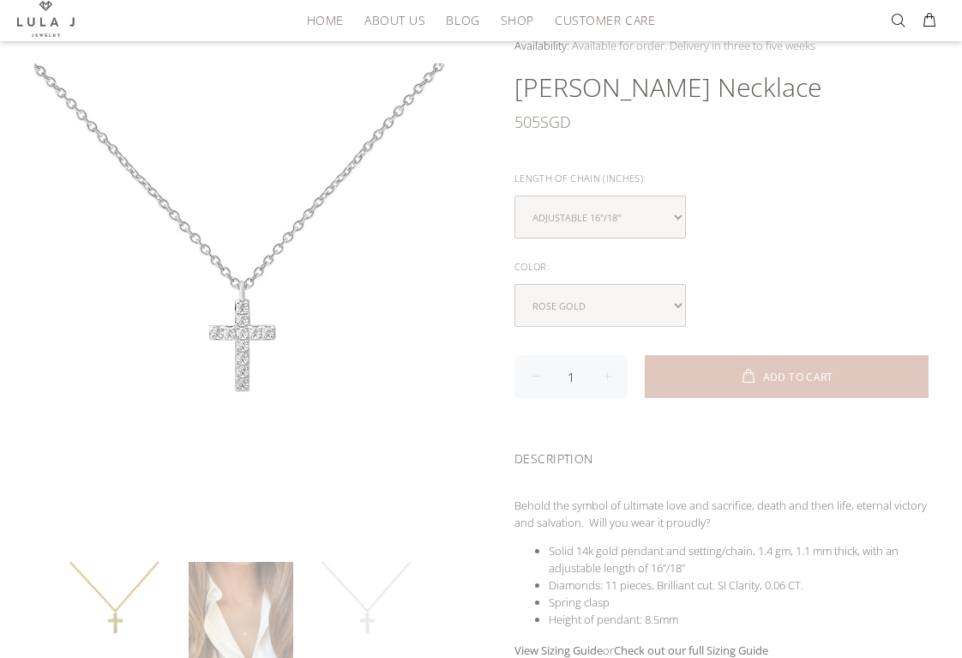
click at [287, 595] on link at bounding box center [241, 614] width 105 height 105
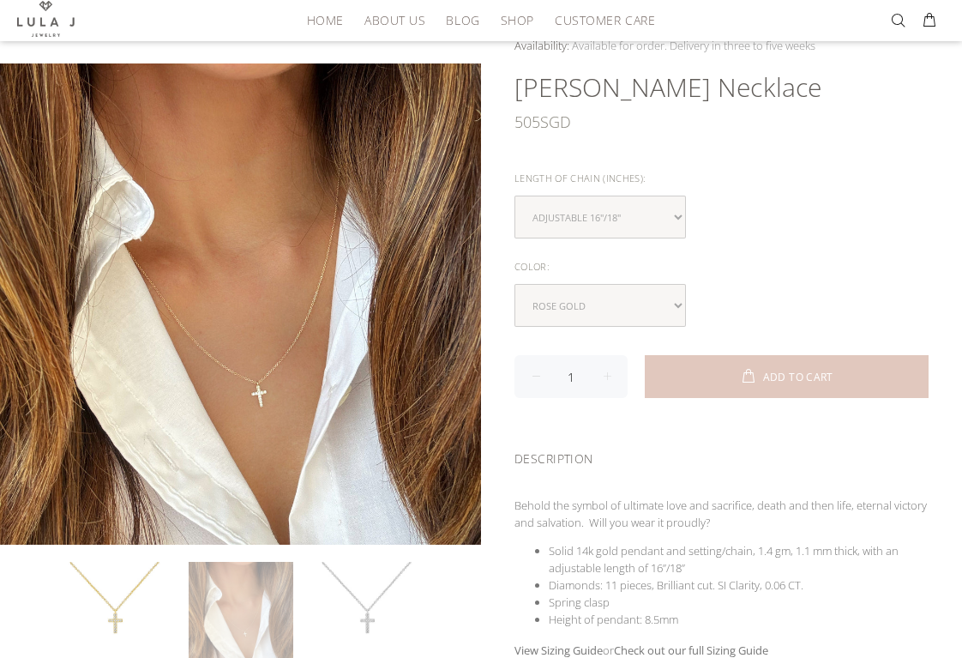
click at [780, 196] on div "Adjustable 16"/18"" at bounding box center [722, 217] width 414 height 43
